Goal: Check status: Check status

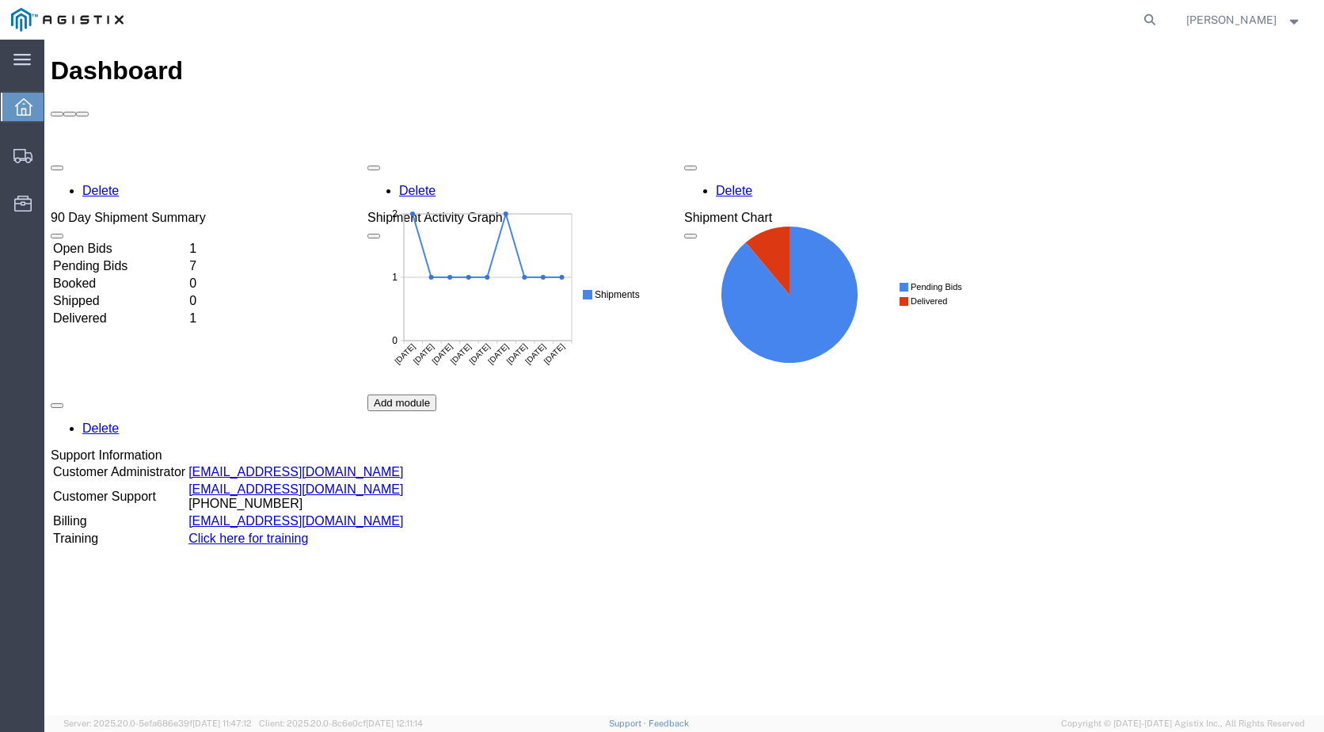
click at [135, 241] on td "Open Bids" at bounding box center [119, 249] width 135 height 16
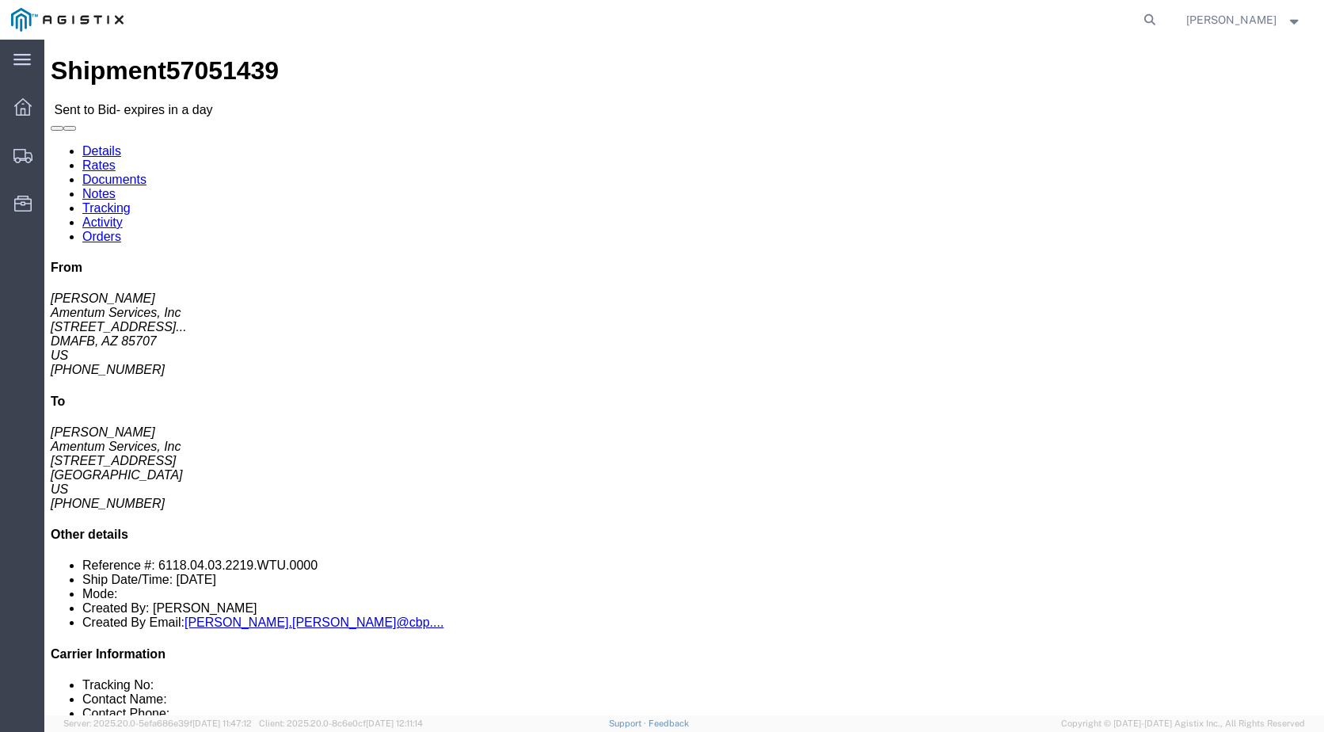
click link "Notes"
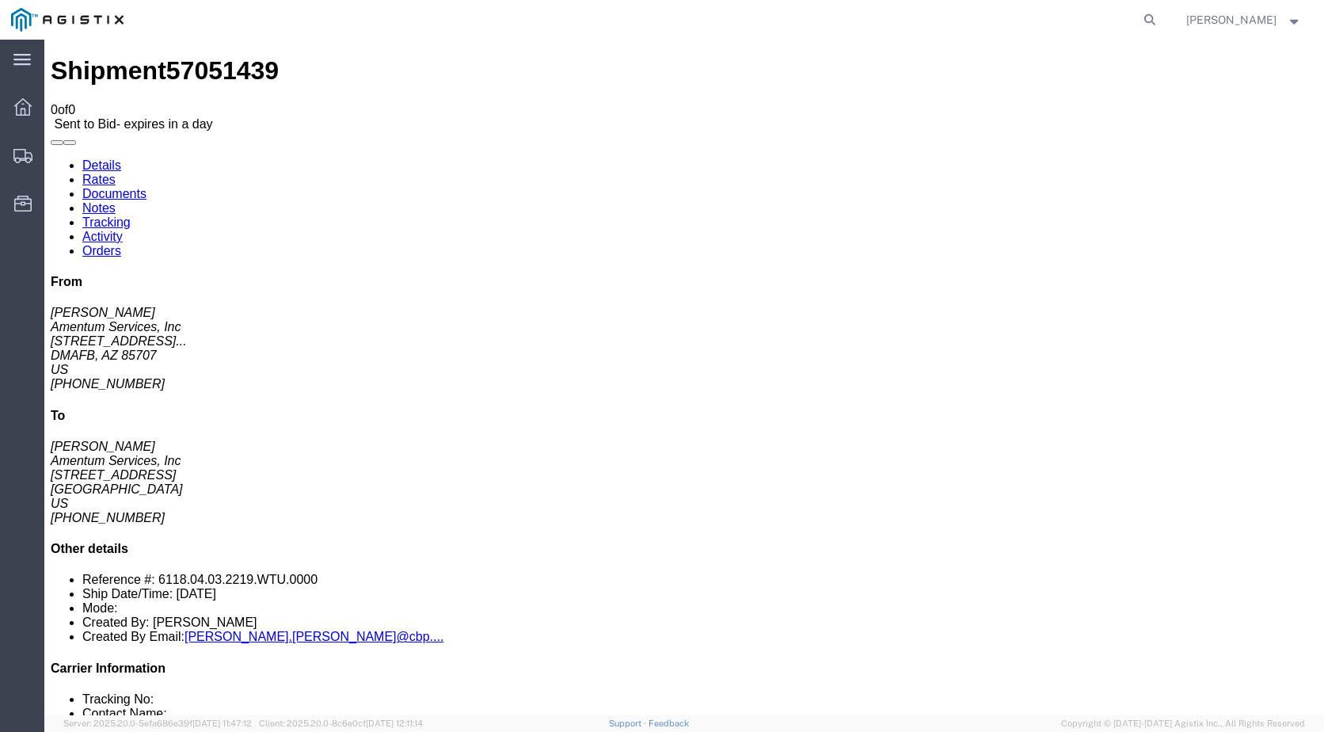
click at [146, 187] on link "Documents" at bounding box center [114, 193] width 64 height 13
click at [116, 173] on link "Rates" at bounding box center [98, 179] width 33 height 13
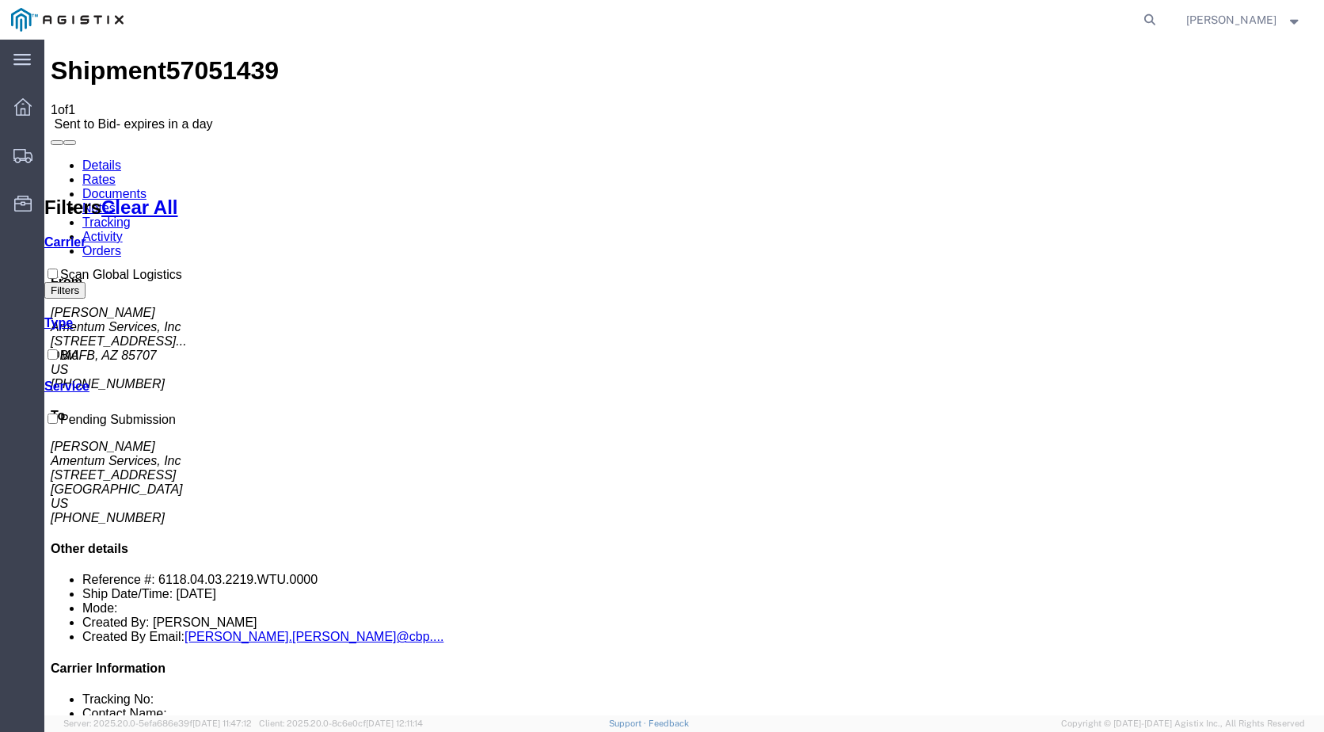
click at [101, 158] on link "Details" at bounding box center [101, 164] width 39 height 13
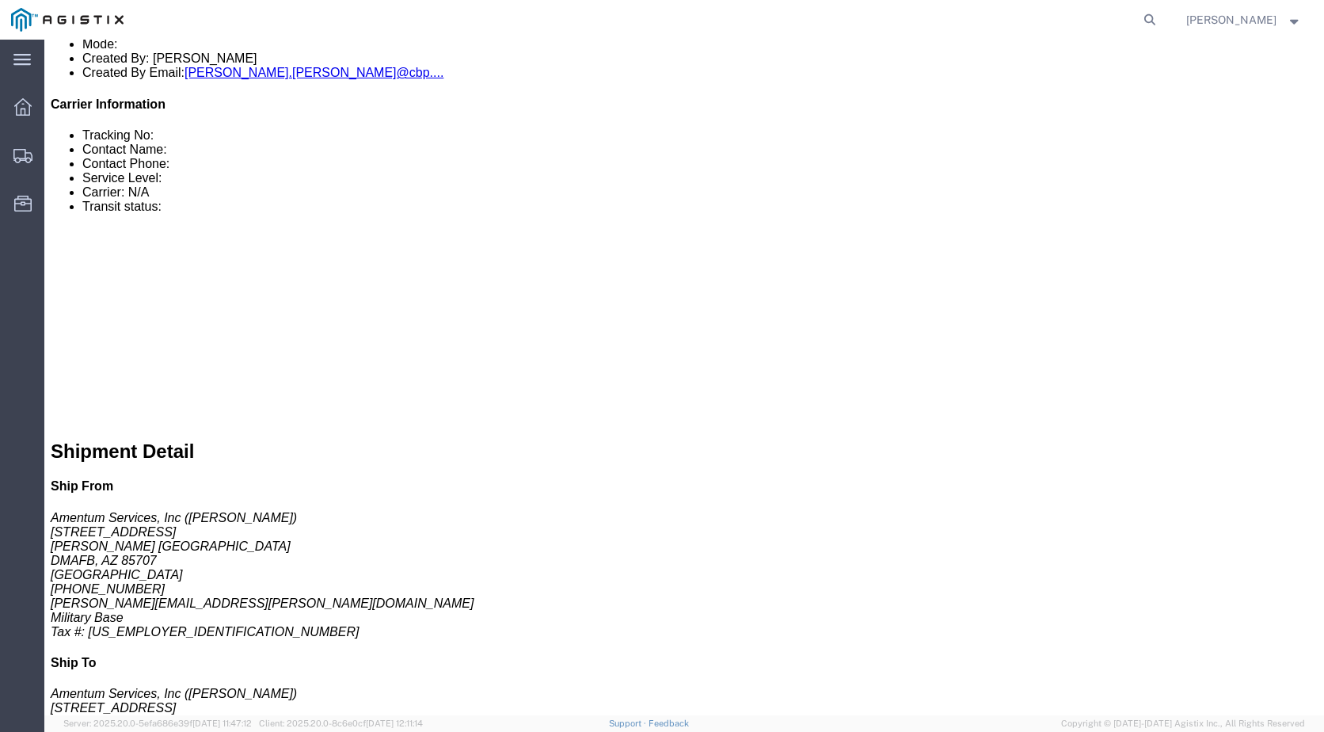
scroll to position [564, 0]
